Goal: Information Seeking & Learning: Check status

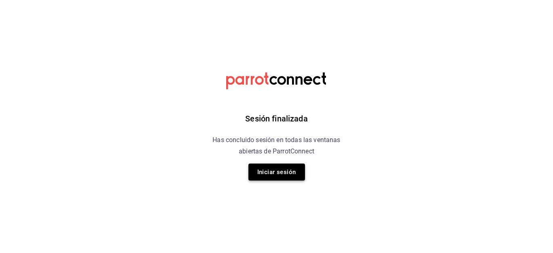
click at [278, 173] on button "Iniciar sesión" at bounding box center [277, 171] width 57 height 17
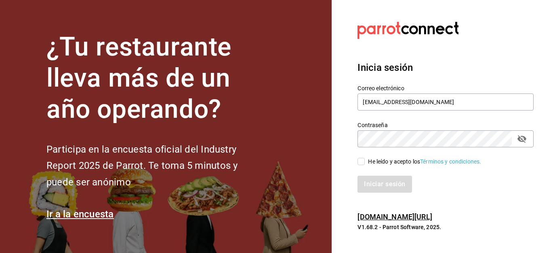
click at [360, 159] on input "He leído y acepto los Términos y condiciones." at bounding box center [361, 161] width 7 height 7
checkbox input "true"
click at [366, 179] on button "Iniciar sesión" at bounding box center [385, 183] width 55 height 17
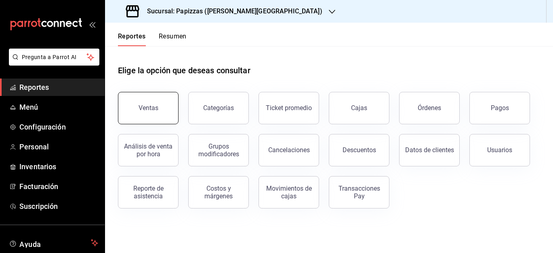
click at [161, 105] on button "Ventas" at bounding box center [148, 108] width 61 height 32
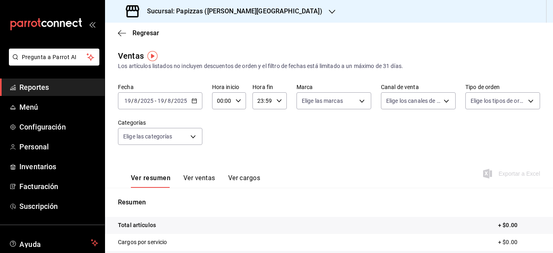
click at [194, 101] on icon "button" at bounding box center [195, 101] width 6 height 6
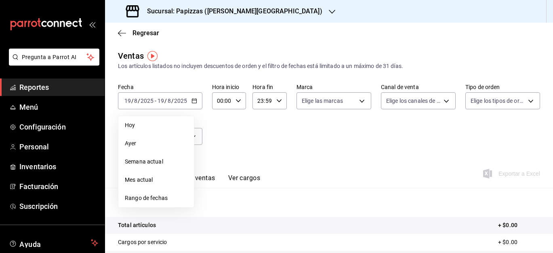
click at [132, 198] on span "Rango de fechas" at bounding box center [156, 198] width 63 height 8
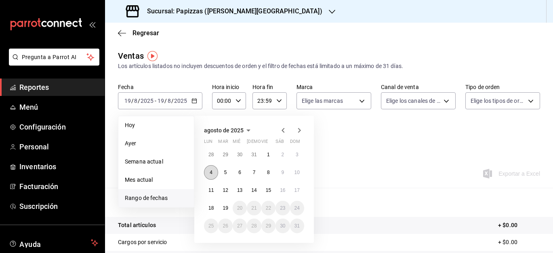
click at [214, 173] on button "4" at bounding box center [211, 172] width 14 height 15
click at [295, 170] on abbr "10" at bounding box center [297, 172] width 5 height 6
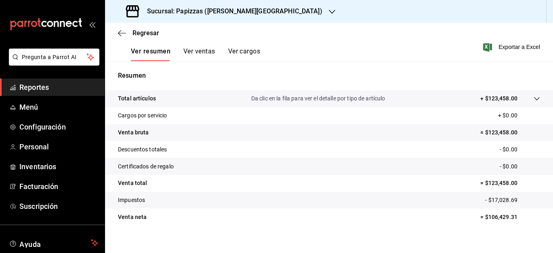
scroll to position [127, 0]
click at [329, 11] on icon "button" at bounding box center [332, 12] width 6 height 4
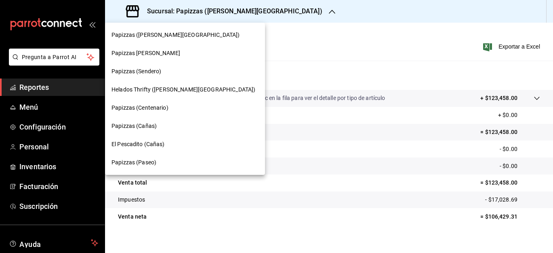
click at [180, 93] on span "Helados Thrifty (Valle Alto)" at bounding box center [184, 89] width 144 height 8
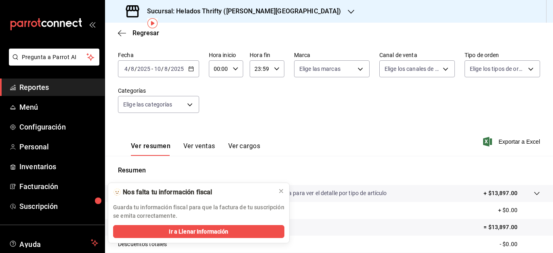
scroll to position [33, 0]
click at [282, 193] on icon at bounding box center [281, 191] width 6 height 6
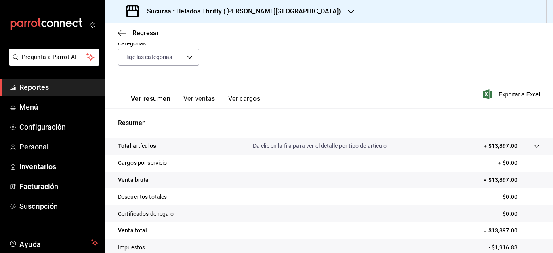
scroll to position [0, 0]
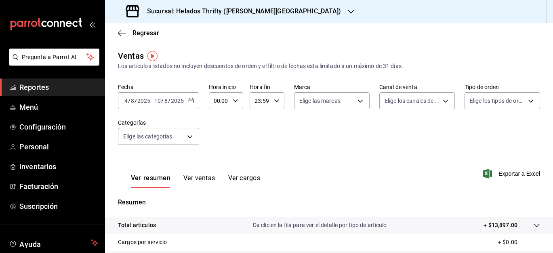
click at [170, 104] on div "2025-08-04 4 / 8 / 2025 - 2025-08-10 10 / 8 / 2025" at bounding box center [158, 100] width 81 height 17
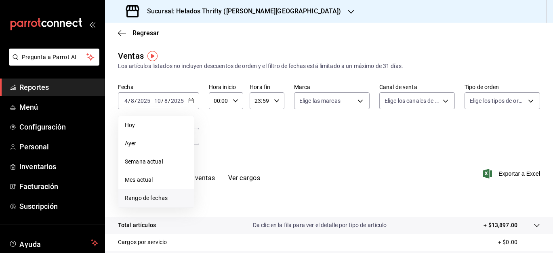
click at [144, 200] on span "Rango de fechas" at bounding box center [156, 198] width 63 height 8
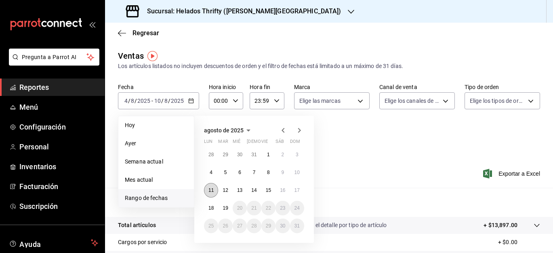
click at [210, 196] on button "11" at bounding box center [211, 190] width 14 height 15
click at [295, 188] on abbr "17" at bounding box center [297, 190] width 5 height 6
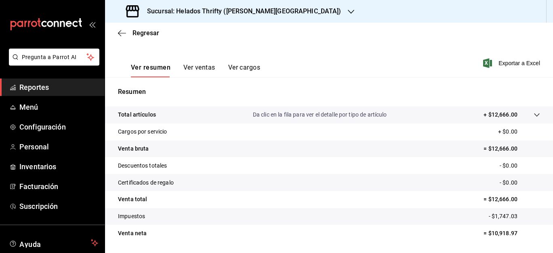
scroll to position [118, 0]
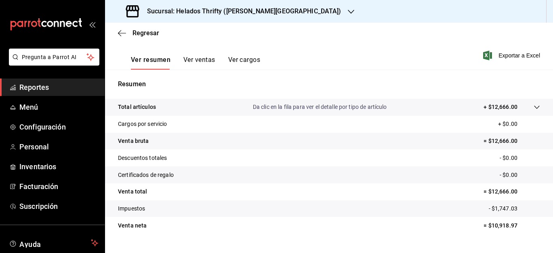
click at [348, 10] on icon "button" at bounding box center [351, 11] width 6 height 6
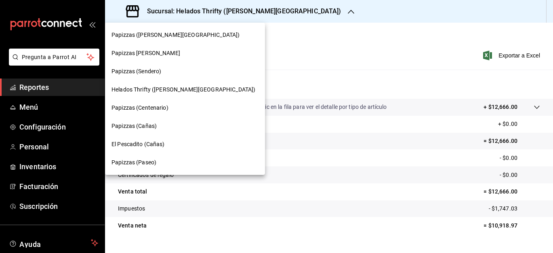
click at [164, 33] on div "Papizzas (Valle Alto)" at bounding box center [185, 35] width 147 height 8
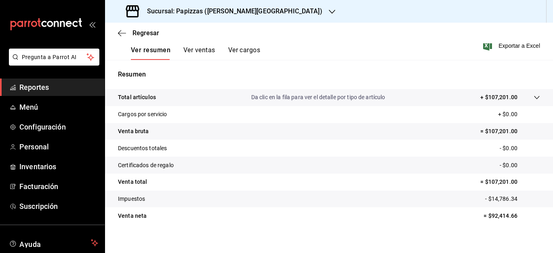
scroll to position [135, 0]
